Goal: Communication & Community: Answer question/provide support

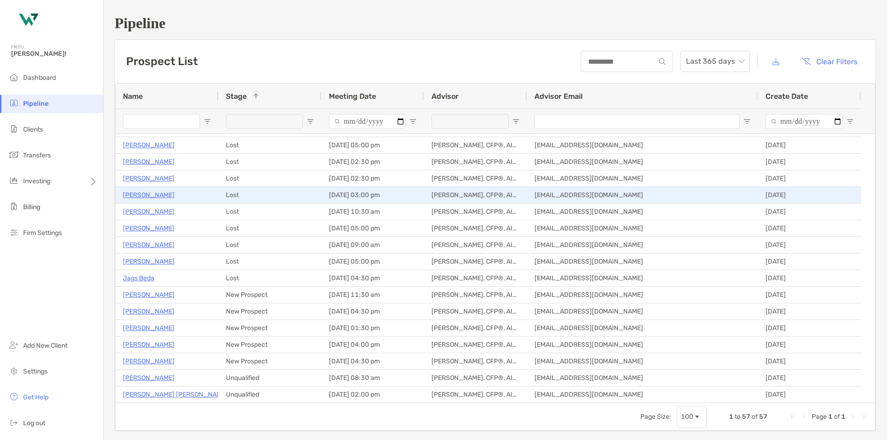
scroll to position [416, 0]
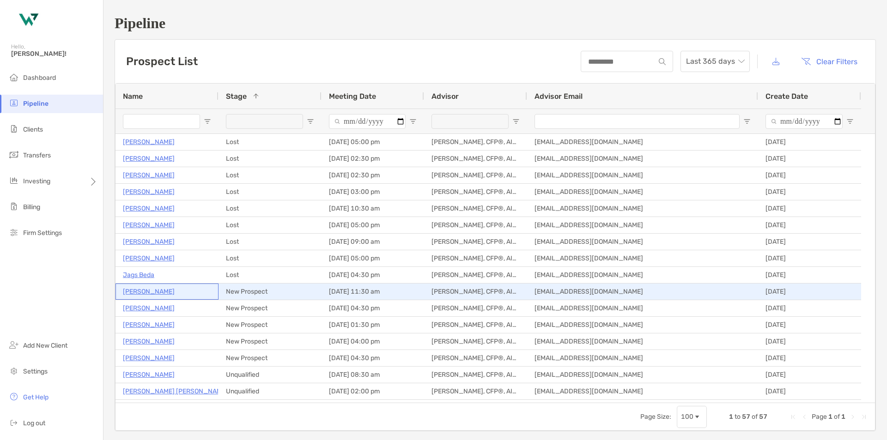
click at [146, 291] on p "[PERSON_NAME]" at bounding box center [149, 292] width 52 height 12
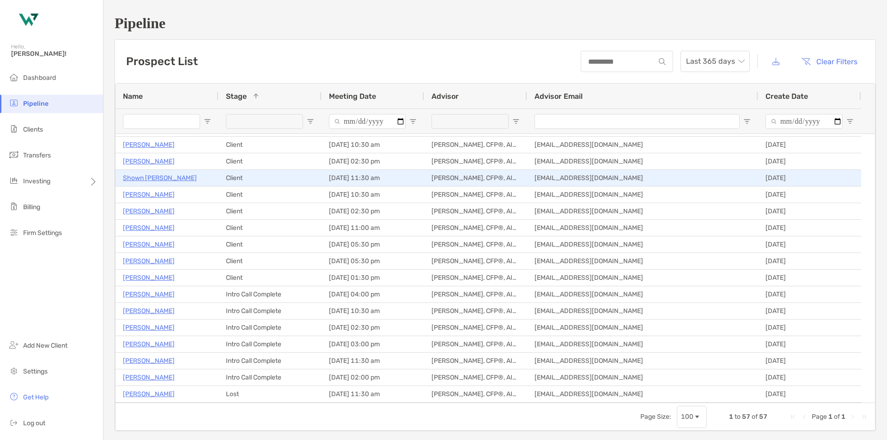
scroll to position [139, 0]
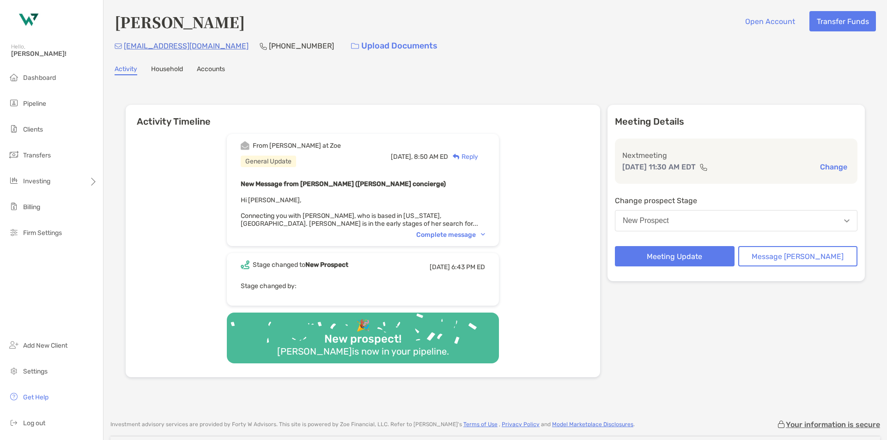
click at [485, 240] on div "From Brendan at Zoe General Update Today, 8:50 AM ED Reply New Message from Bre…" at bounding box center [363, 190] width 272 height 112
click at [485, 238] on div "Complete message" at bounding box center [450, 235] width 69 height 8
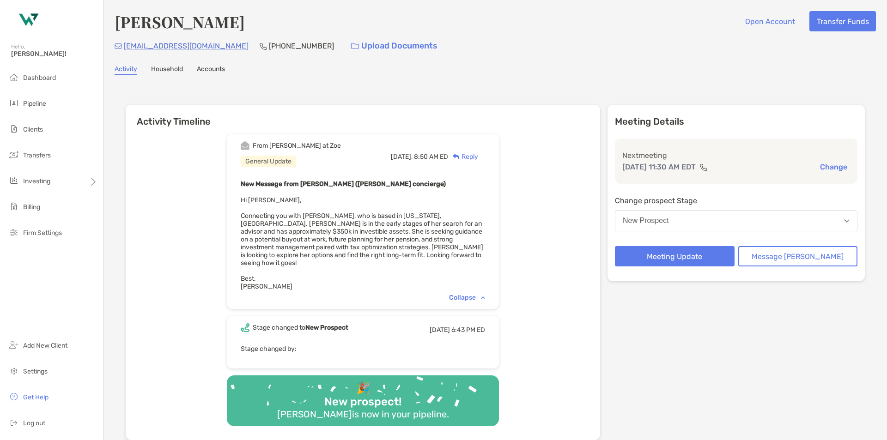
click at [478, 154] on div "Reply" at bounding box center [463, 157] width 30 height 10
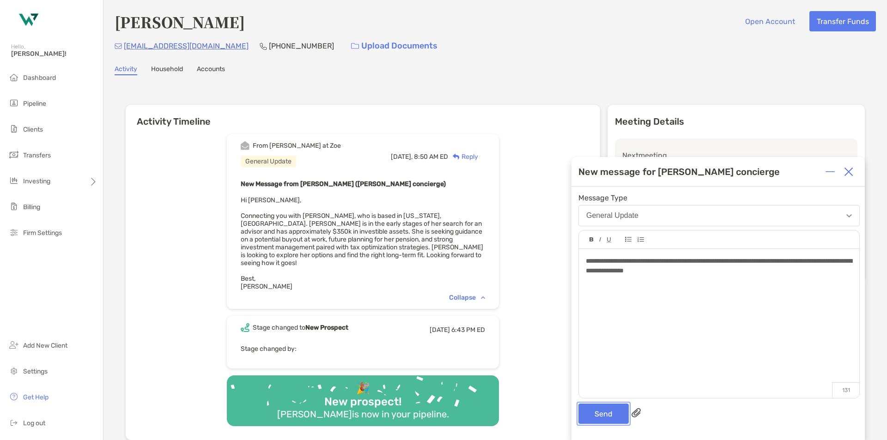
click at [600, 408] on button "Send" at bounding box center [603, 414] width 50 height 20
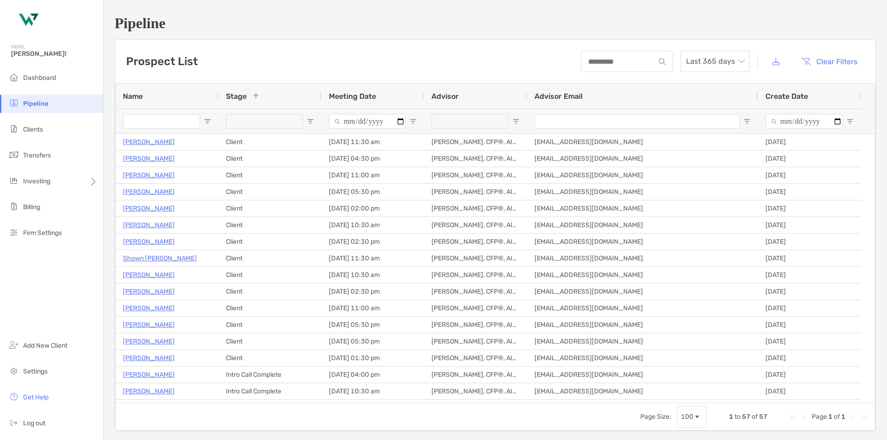
scroll to position [416, 0]
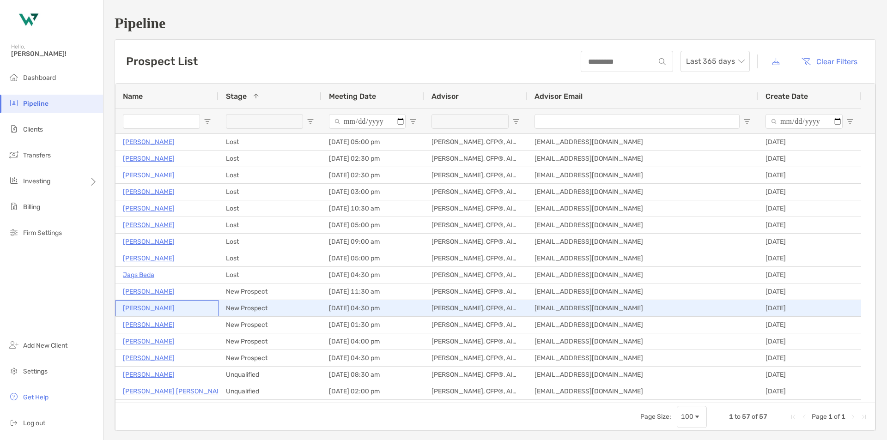
click at [152, 308] on p "[PERSON_NAME]" at bounding box center [149, 309] width 52 height 12
click at [143, 304] on p "[PERSON_NAME]" at bounding box center [149, 309] width 52 height 12
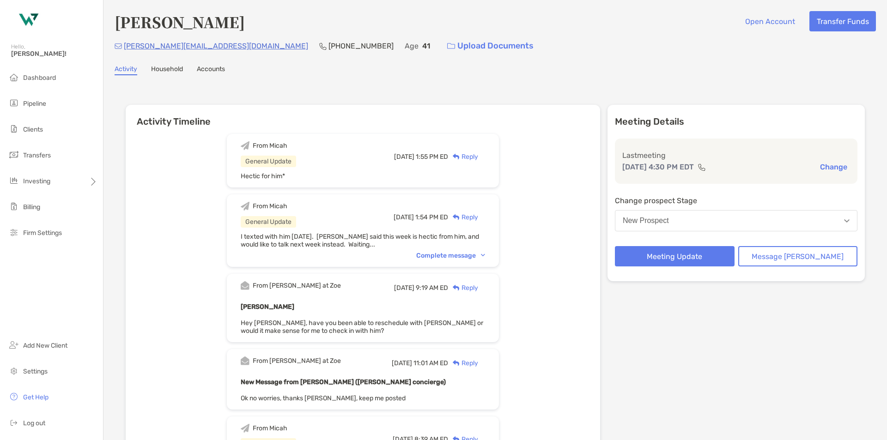
click at [478, 156] on div "Reply" at bounding box center [463, 157] width 30 height 10
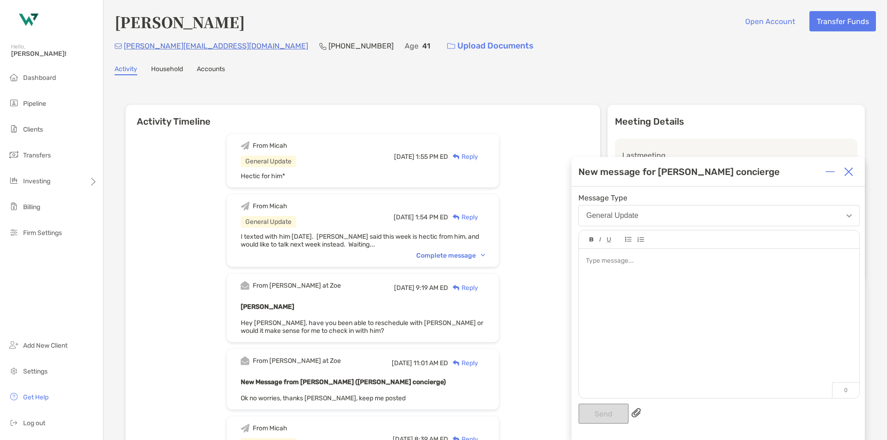
click at [598, 268] on div at bounding box center [719, 319] width 280 height 140
click at [603, 410] on button "Send" at bounding box center [603, 414] width 50 height 20
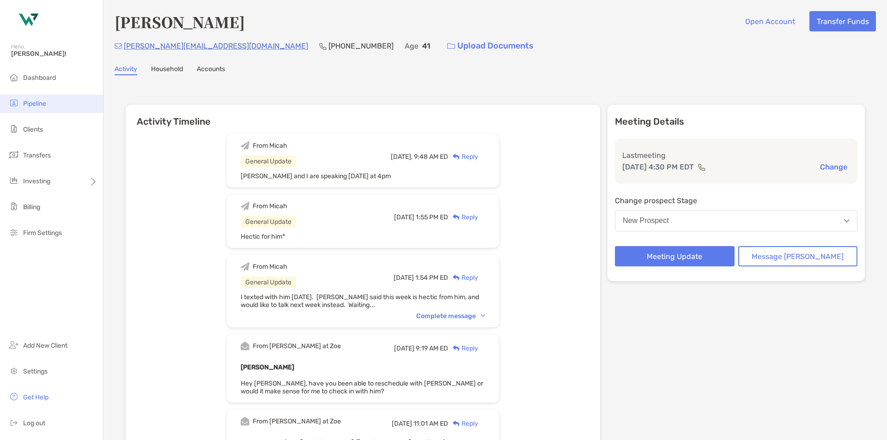
click at [31, 106] on span "Pipeline" at bounding box center [34, 104] width 23 height 8
